Goal: Task Accomplishment & Management: Manage account settings

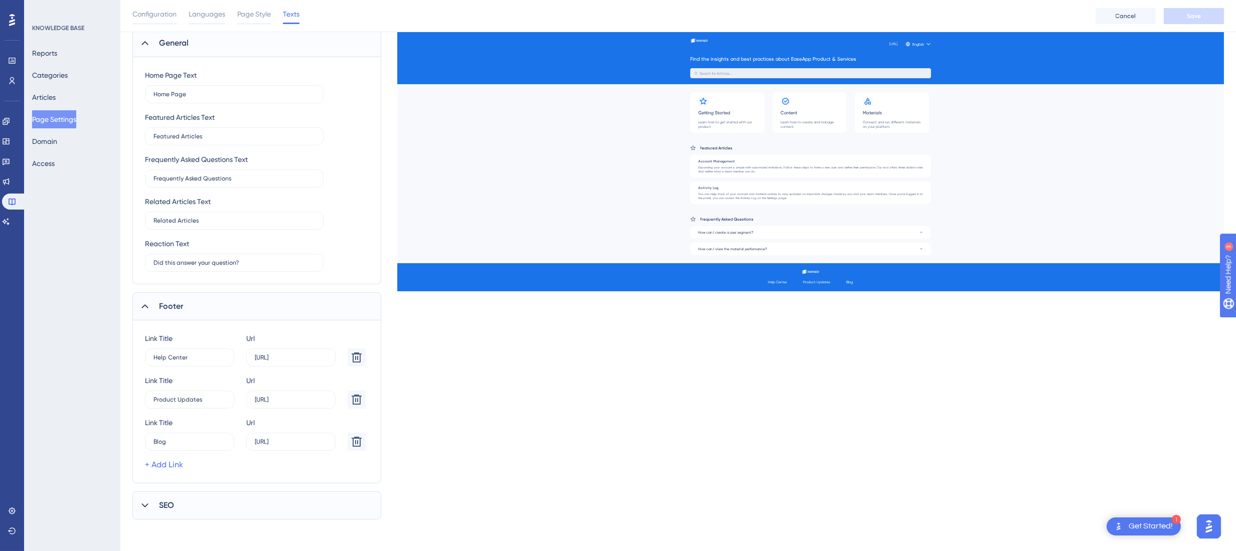
scroll to position [499, 0]
click at [200, 14] on span "Languages" at bounding box center [207, 14] width 37 height 12
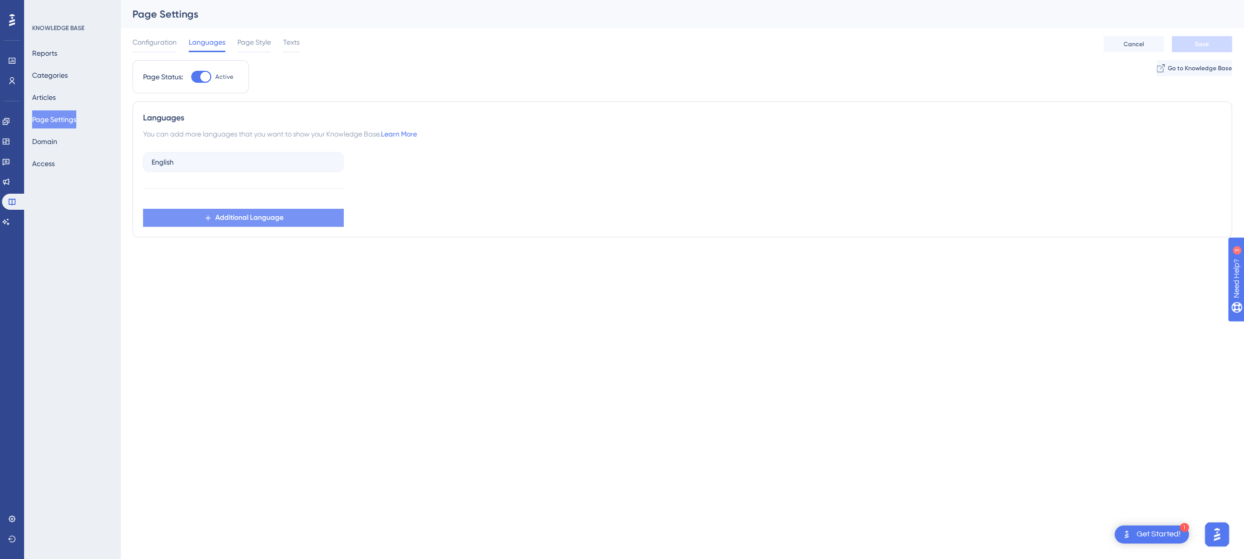
click at [245, 220] on span "Additional Language" at bounding box center [249, 218] width 68 height 12
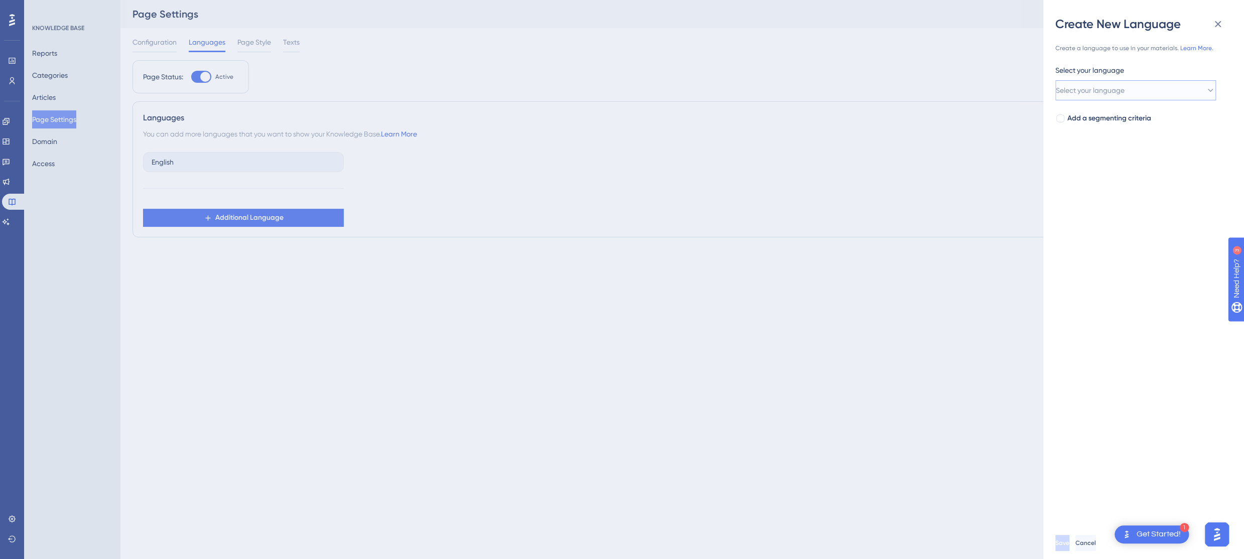
click at [1178, 89] on button "Select your language" at bounding box center [1135, 90] width 161 height 20
type input "spa"
click at [1093, 159] on div "Spanish Spanish" at bounding box center [1136, 152] width 148 height 20
click at [1070, 540] on span "Save" at bounding box center [1063, 543] width 14 height 8
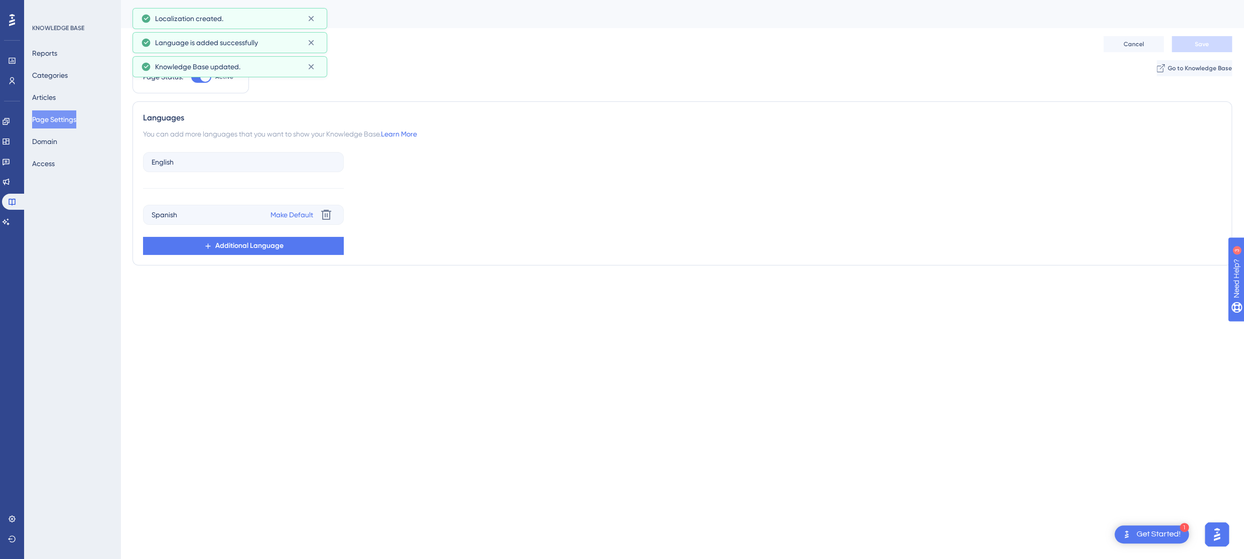
click at [447, 65] on div "Page Status: Active Go to Knowledge Base" at bounding box center [681, 80] width 1099 height 41
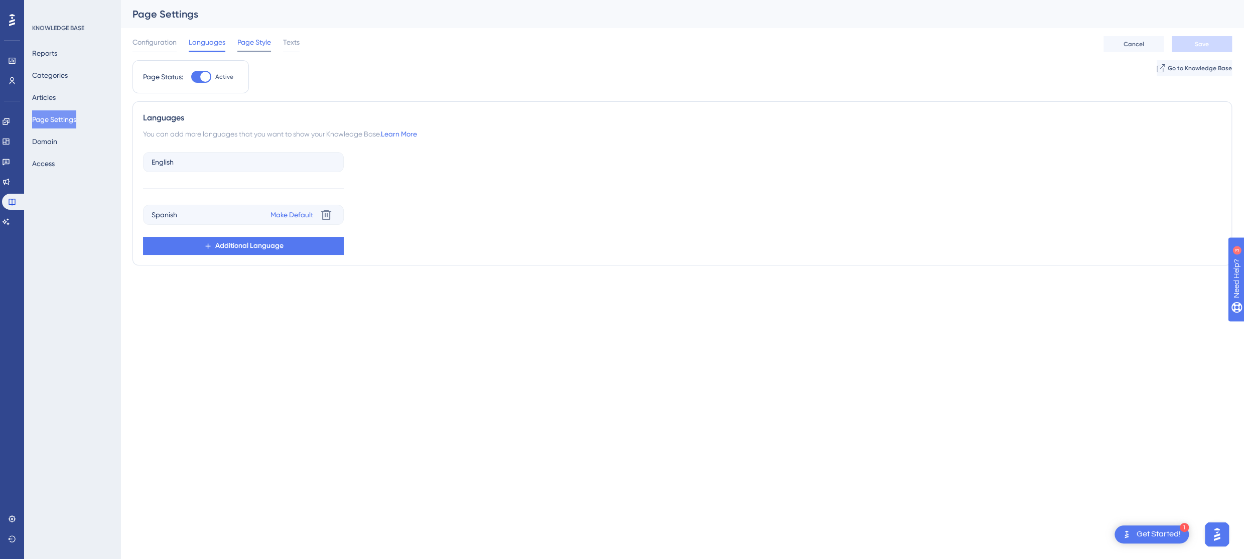
click at [252, 40] on span "Page Style" at bounding box center [254, 42] width 34 height 12
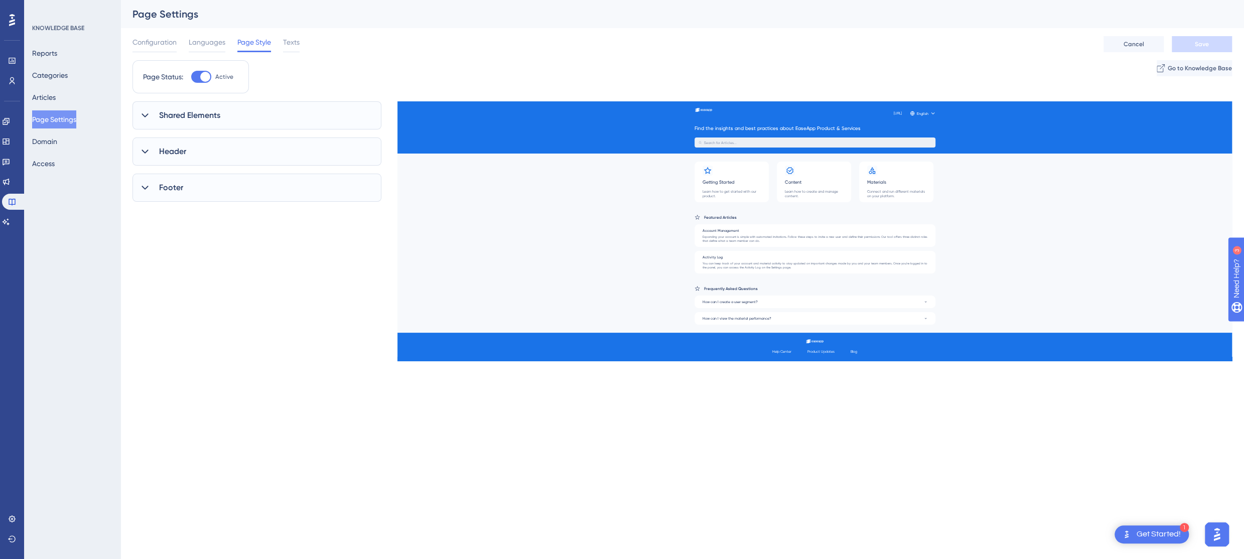
click at [220, 115] on span "Shared Elements" at bounding box center [189, 115] width 61 height 12
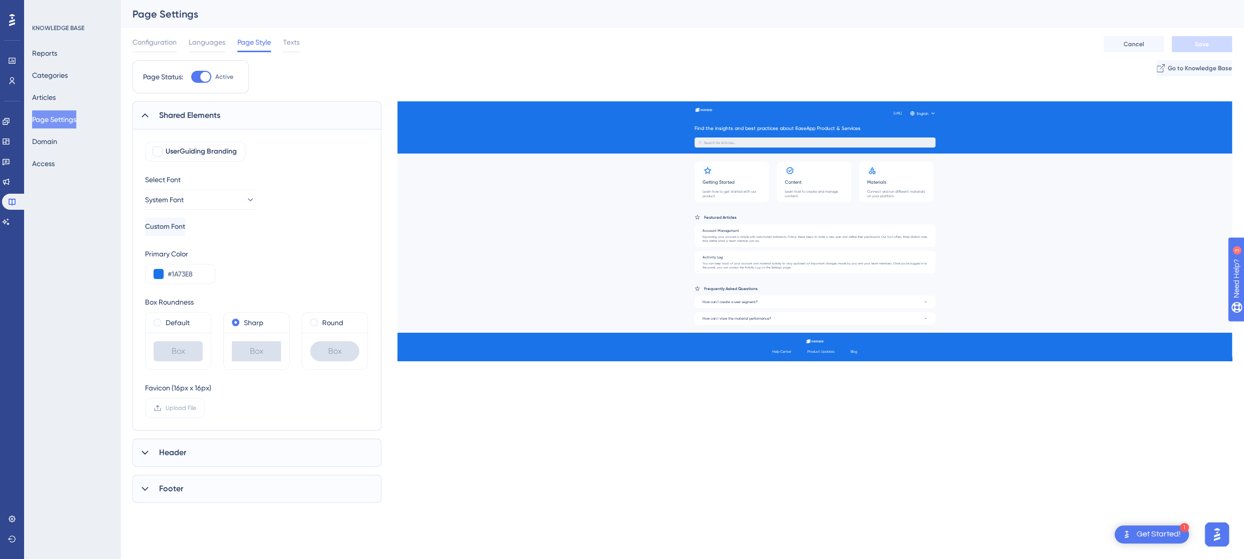
click at [237, 445] on div "Header" at bounding box center [256, 453] width 249 height 28
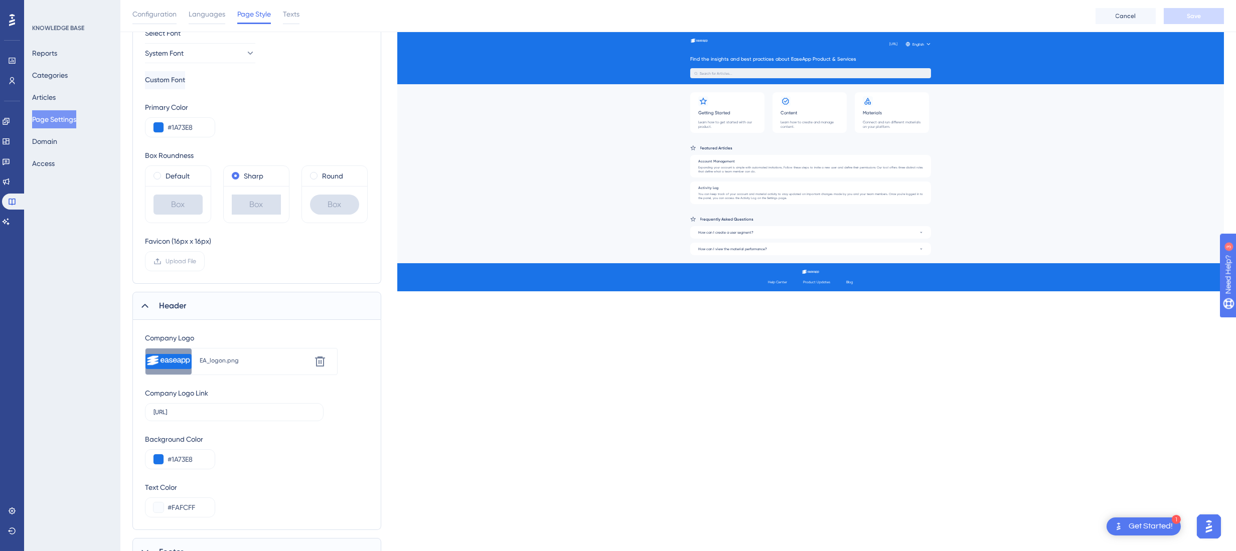
scroll to position [197, 0]
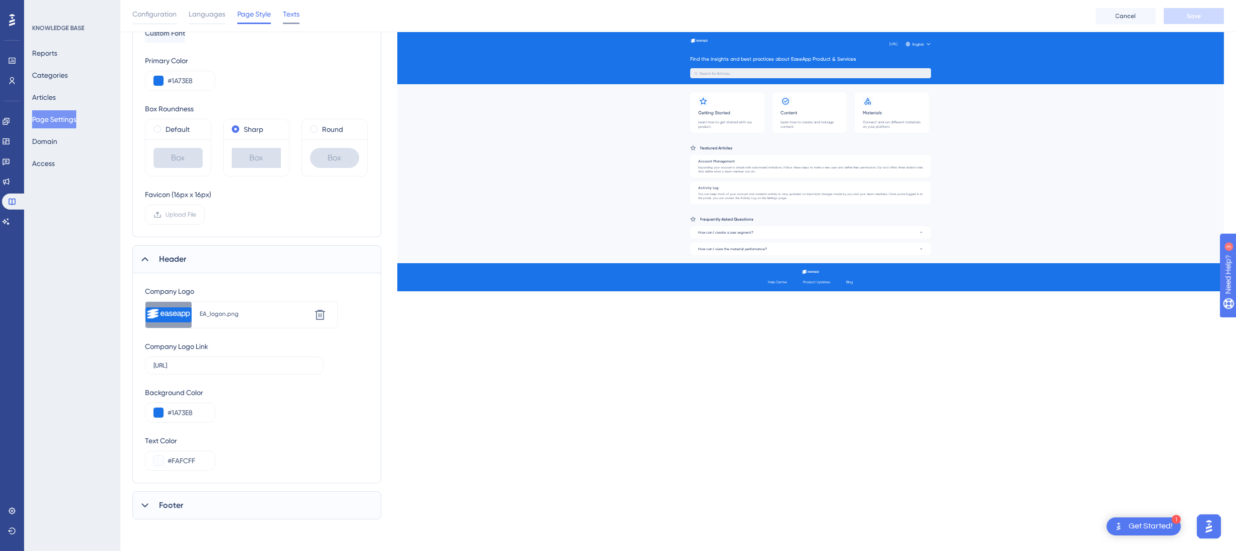
click at [298, 14] on span "Texts" at bounding box center [291, 14] width 17 height 12
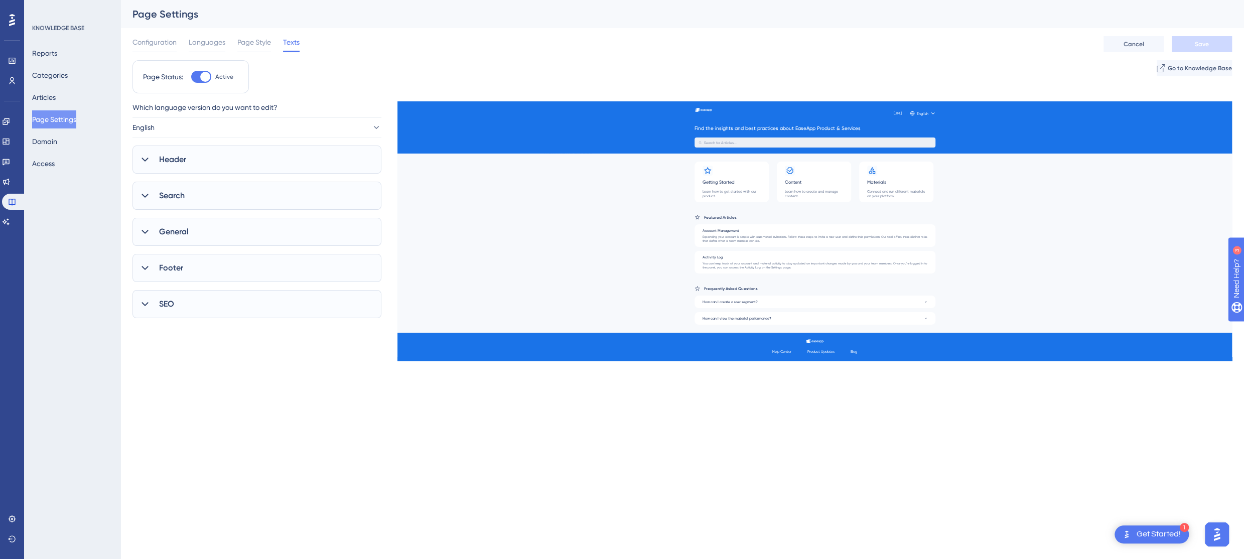
click at [297, 160] on div "Header" at bounding box center [256, 160] width 249 height 28
click at [168, 277] on link "+ Add Link" at bounding box center [164, 276] width 38 height 12
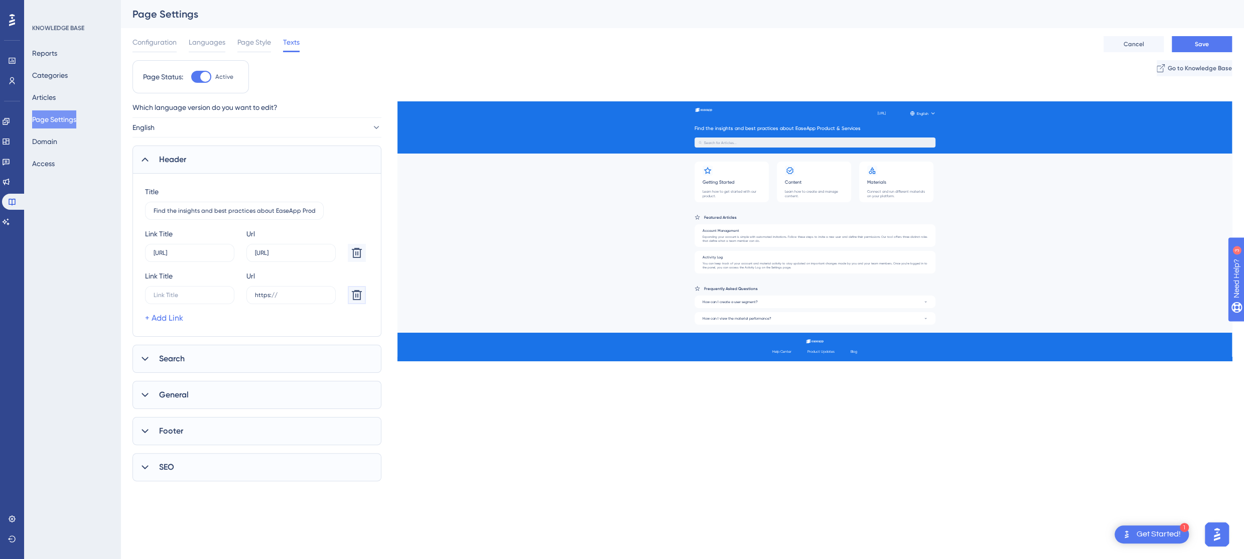
click at [351, 259] on icon at bounding box center [357, 253] width 12 height 12
click at [356, 255] on icon at bounding box center [357, 253] width 12 height 12
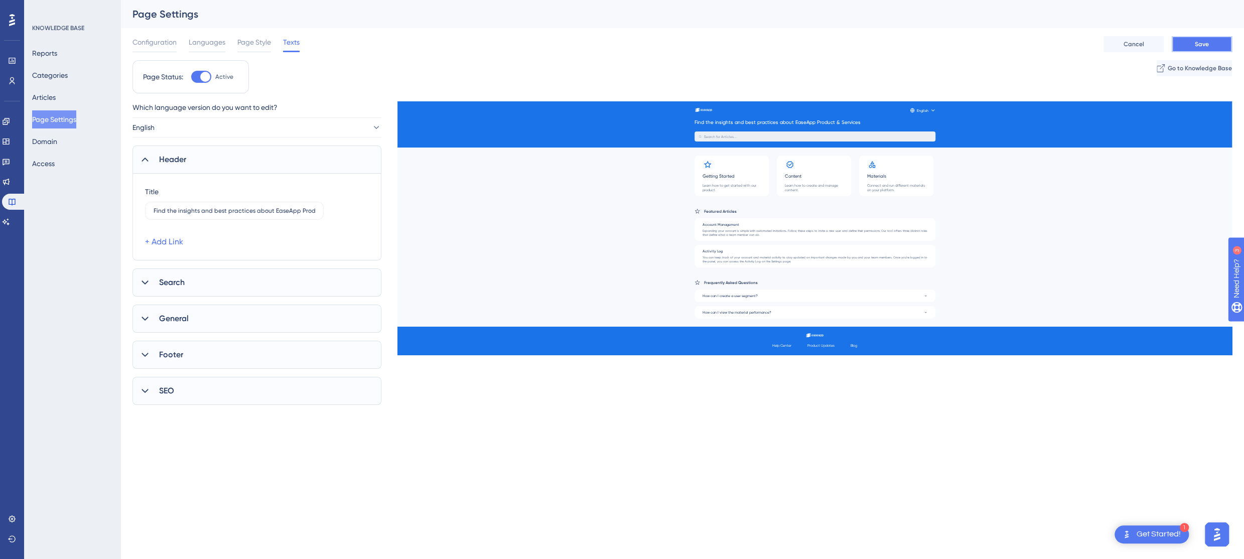
click at [1220, 44] on button "Save" at bounding box center [1202, 44] width 60 height 16
